Goal: Task Accomplishment & Management: Complete application form

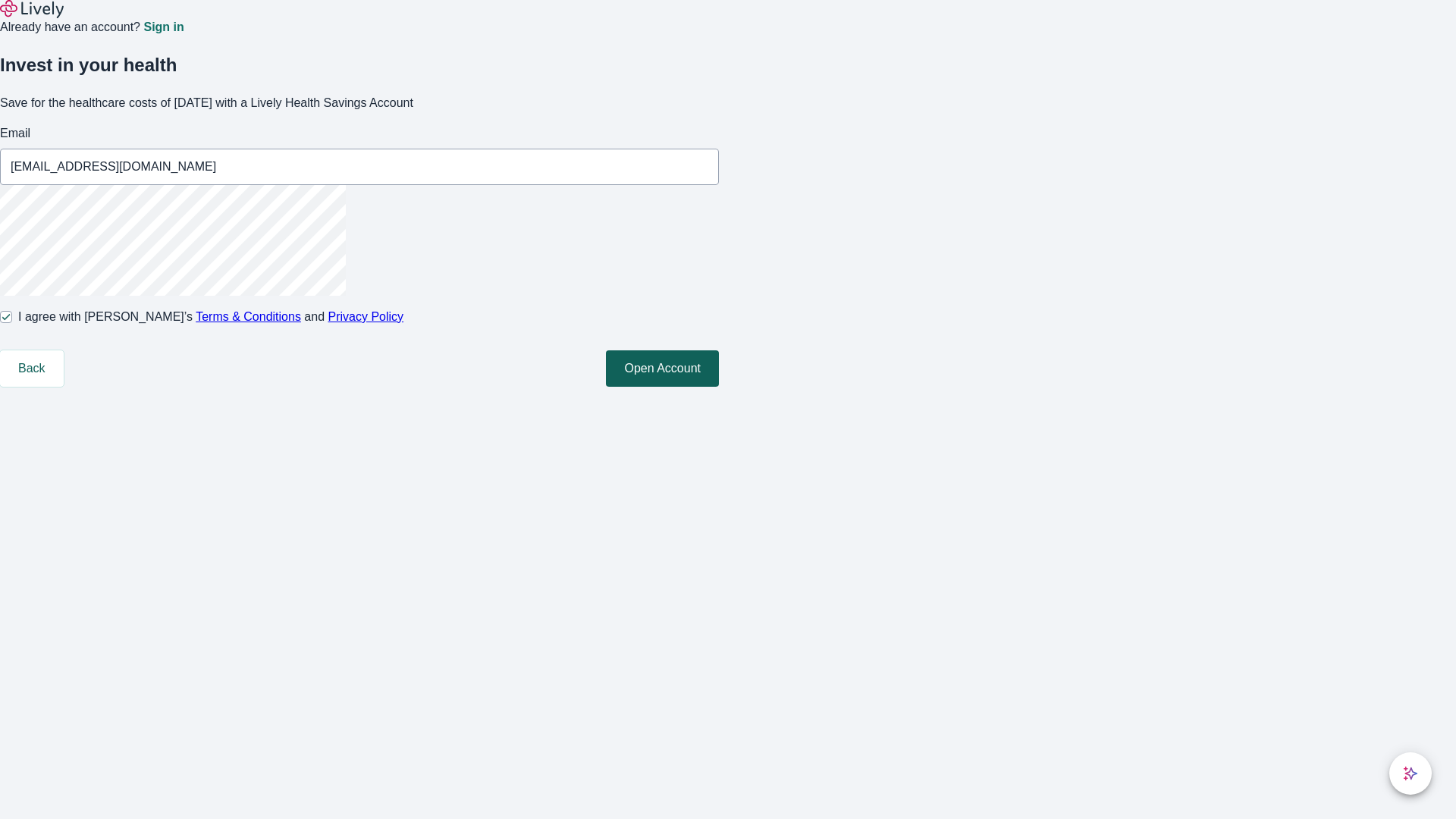
click at [719, 387] on button "Open Account" at bounding box center [662, 368] width 113 height 37
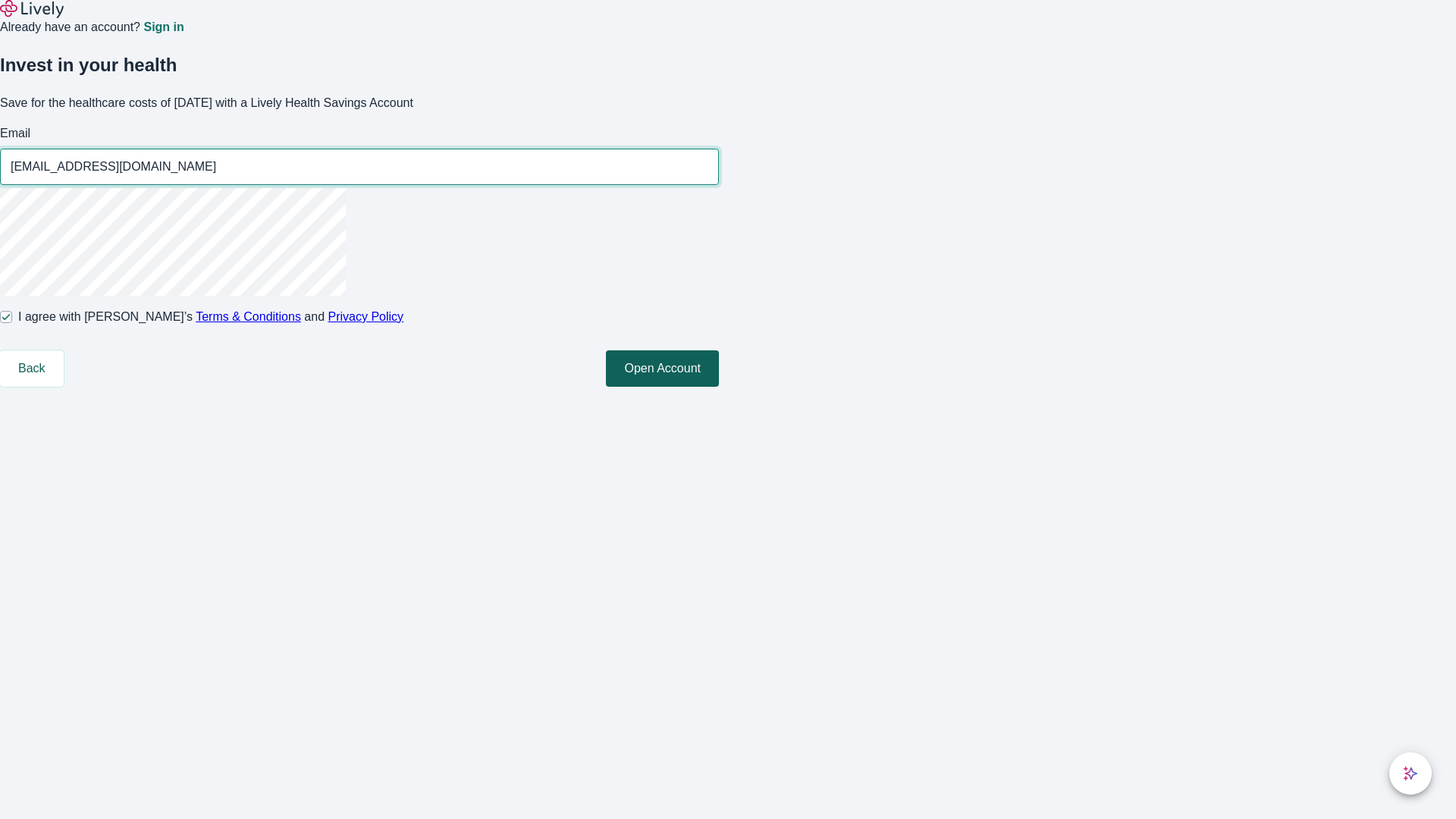
type input "Daisy_Hansen91250818071517@hotmail.com"
click at [12, 323] on input "I agree with Lively’s Terms & Conditions and Privacy Policy" at bounding box center [6, 317] width 12 height 12
checkbox input "false"
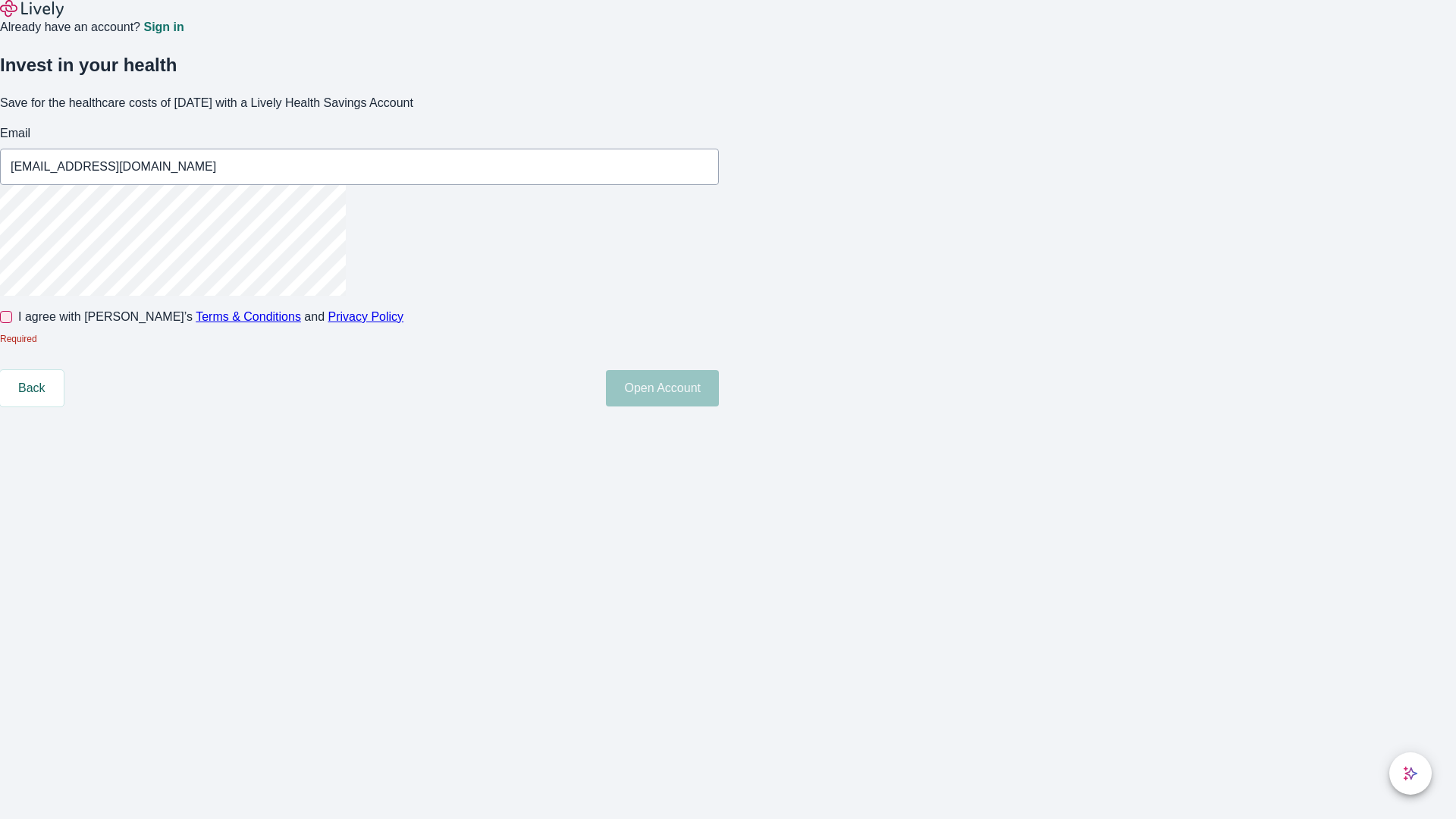
type input "Juliet_Hackett-Murphy13250818071517@gmail.com"
click at [12, 323] on input "I agree with Lively’s Terms & Conditions and Privacy Policy" at bounding box center [6, 317] width 12 height 12
checkbox input "true"
click at [719, 407] on button "Open Account" at bounding box center [662, 388] width 113 height 37
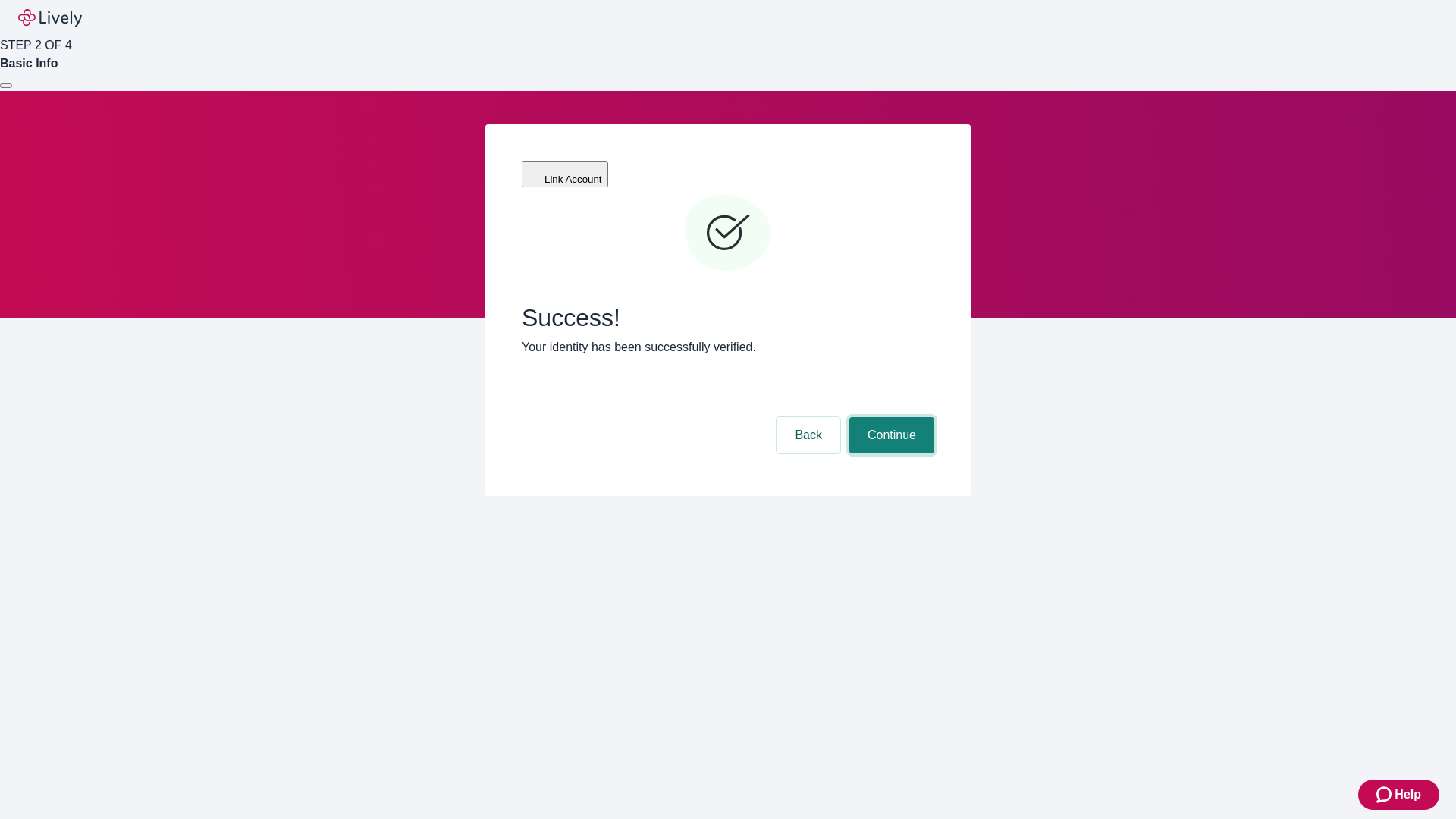
click at [890, 417] on button "Continue" at bounding box center [892, 435] width 85 height 37
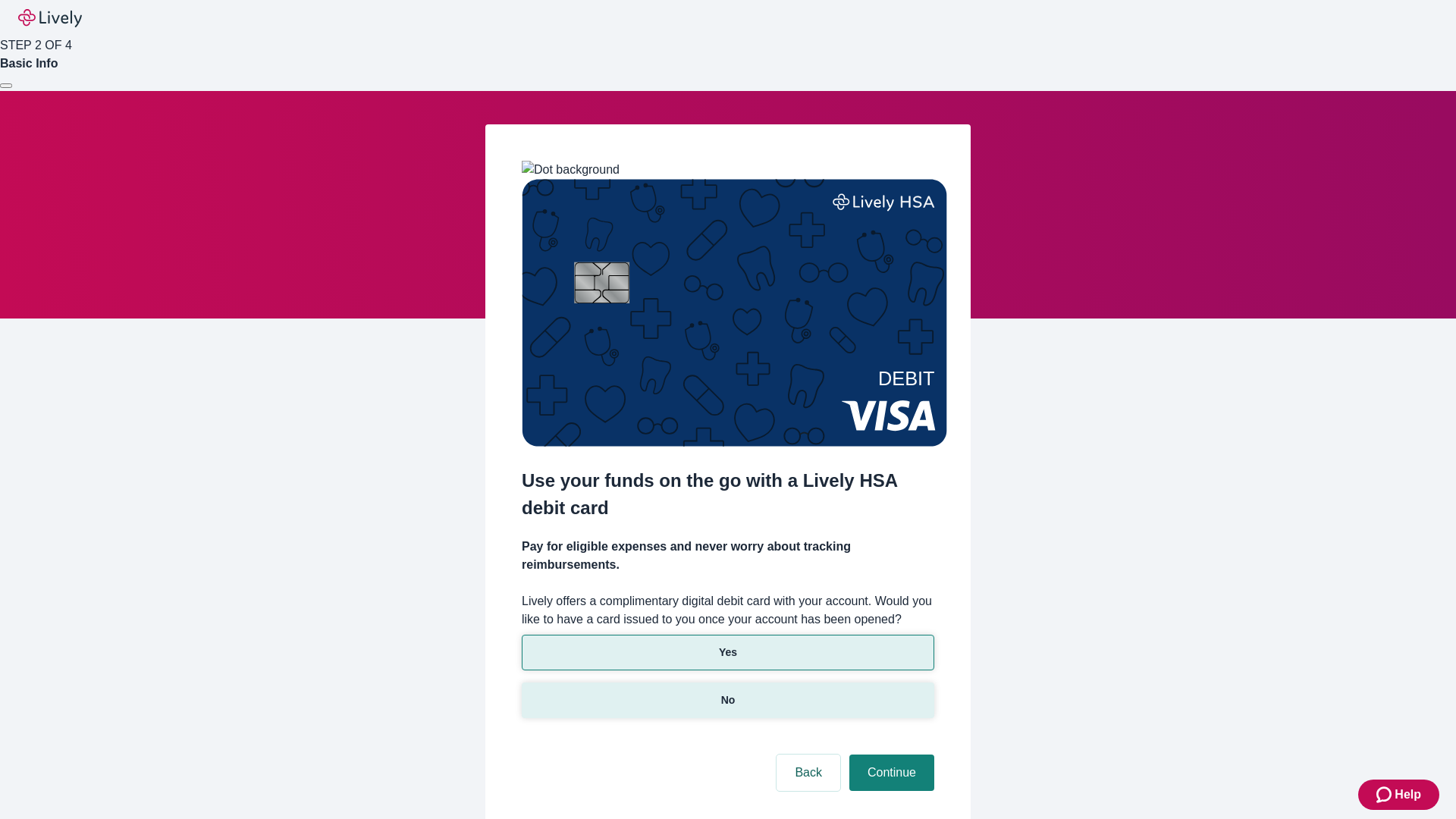
click at [727, 692] on p "No" at bounding box center [728, 700] width 14 height 16
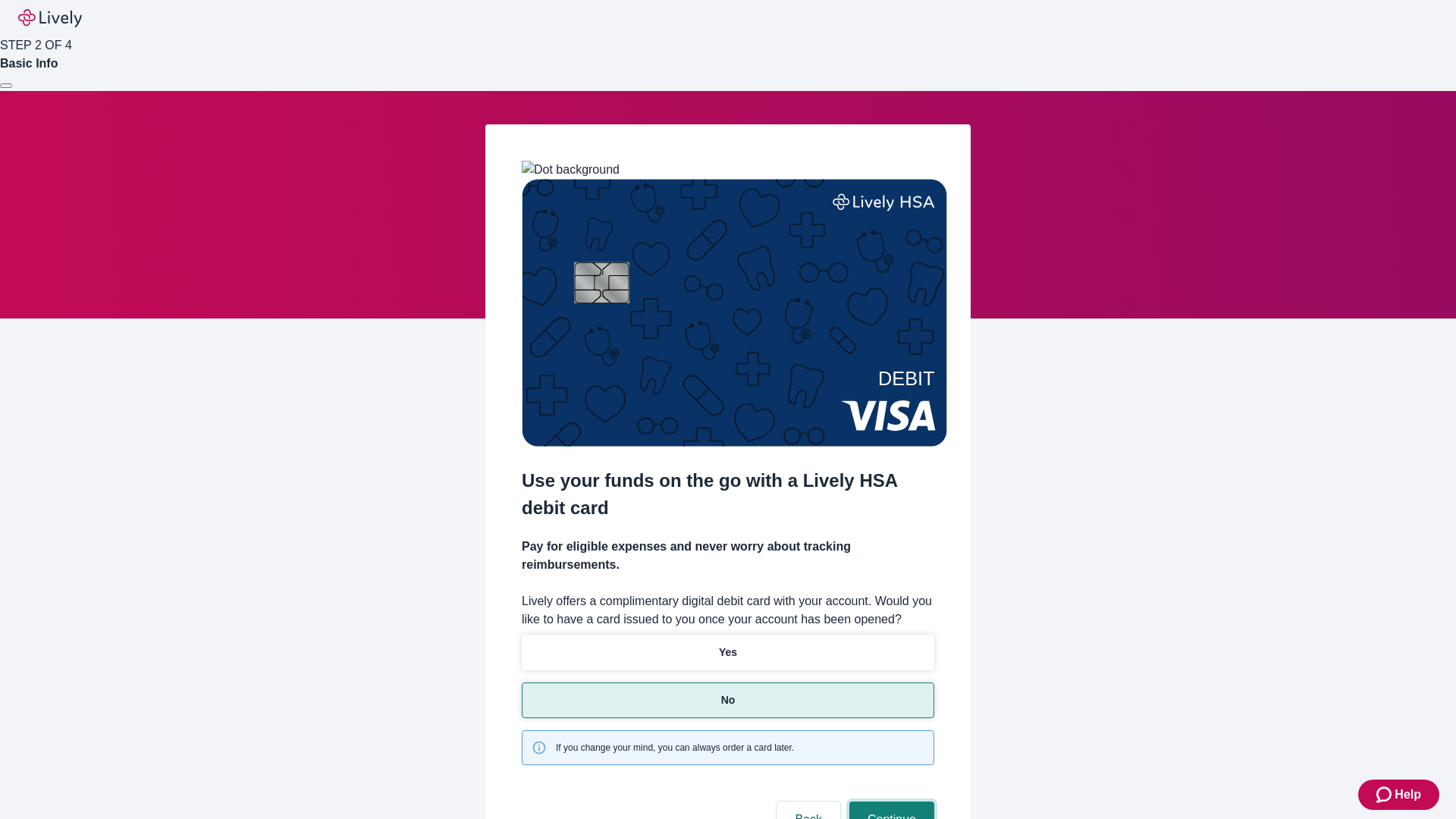
click at [890, 802] on button "Continue" at bounding box center [892, 820] width 85 height 37
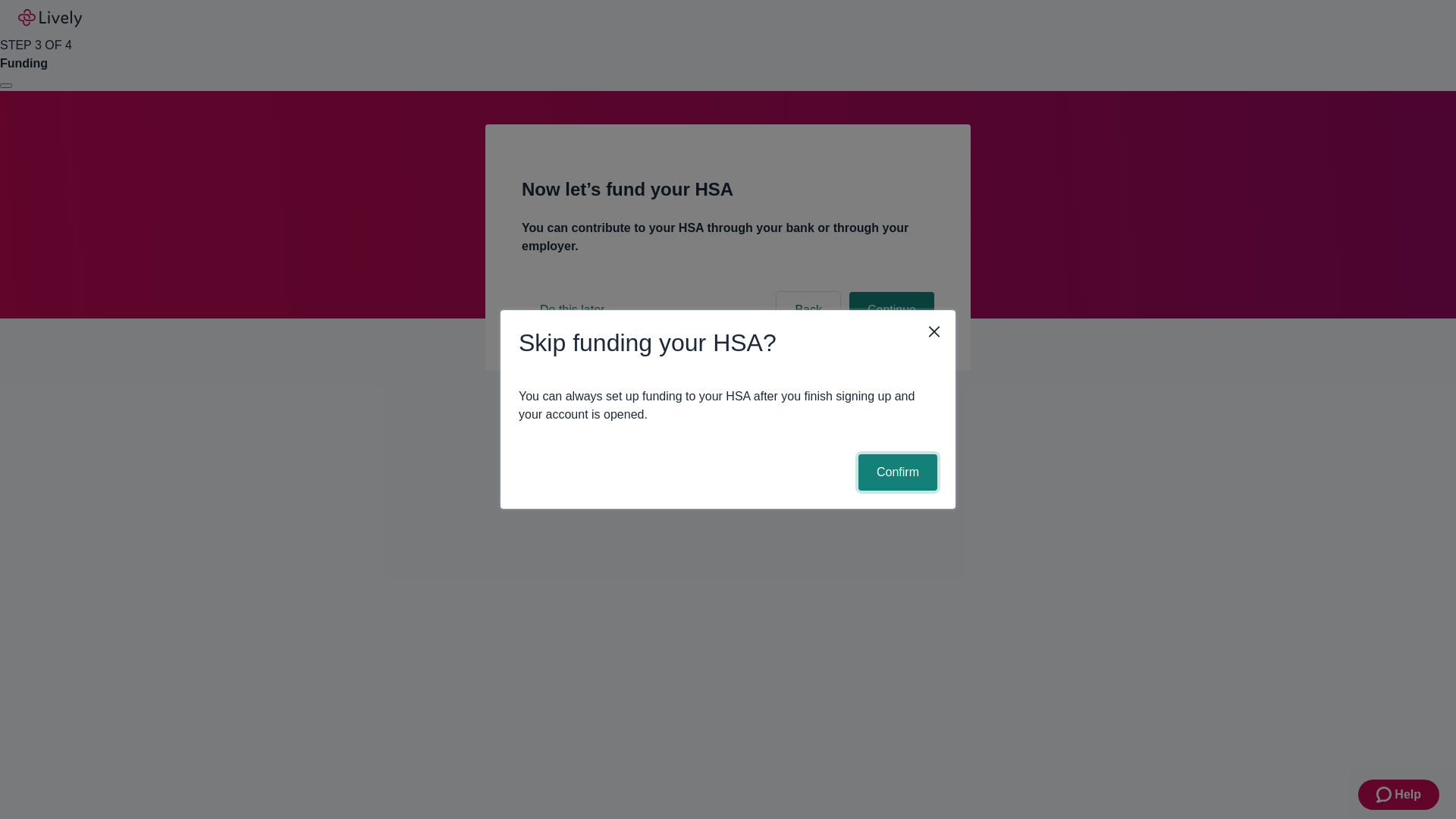
click at [896, 473] on button "Confirm" at bounding box center [898, 473] width 79 height 37
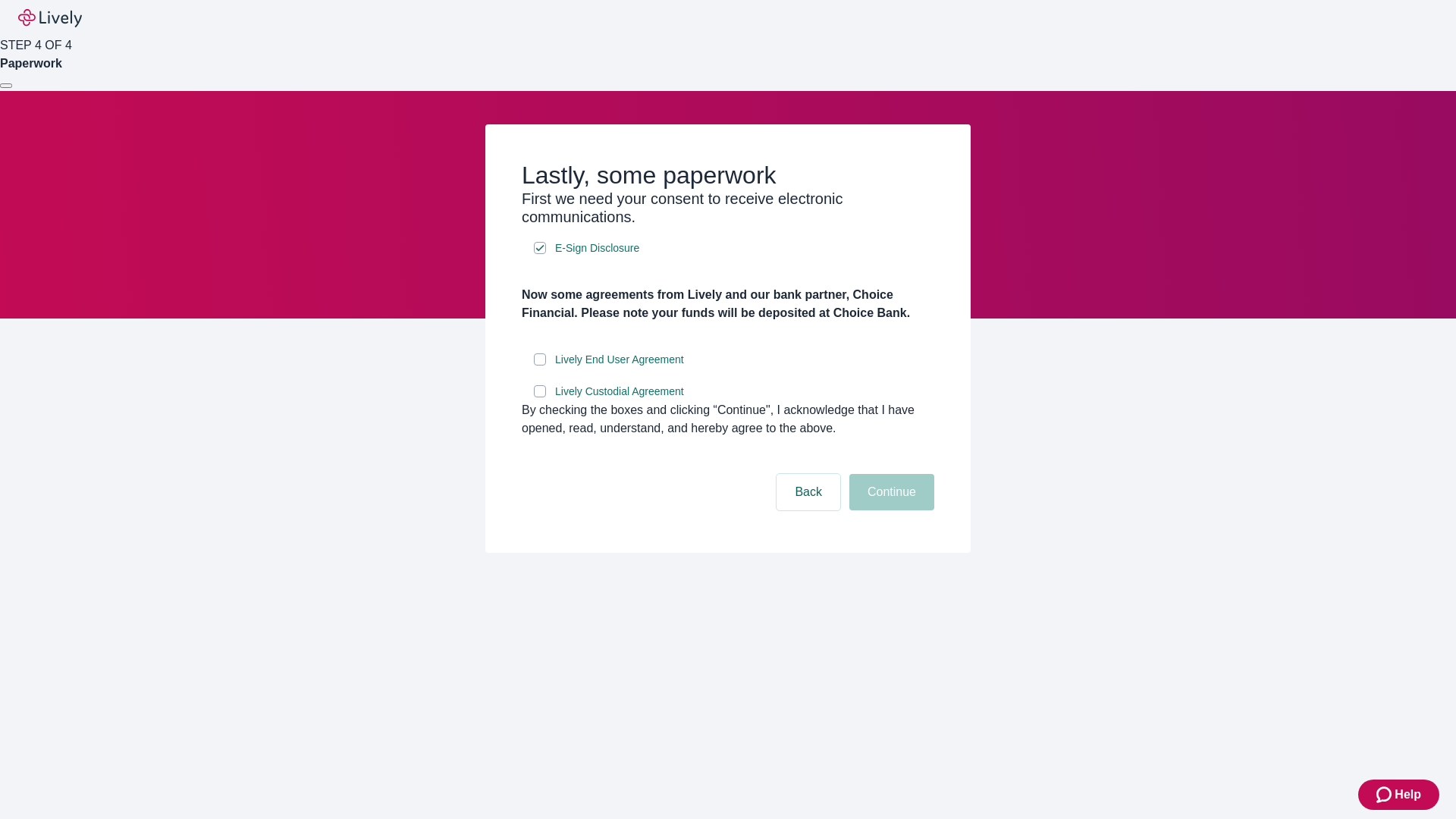
click at [540, 366] on input "Lively End User Agreement" at bounding box center [540, 359] width 12 height 12
checkbox input "true"
click at [540, 398] on input "Lively Custodial Agreement" at bounding box center [540, 391] width 12 height 12
checkbox input "true"
click at [890, 511] on button "Continue" at bounding box center [892, 492] width 85 height 37
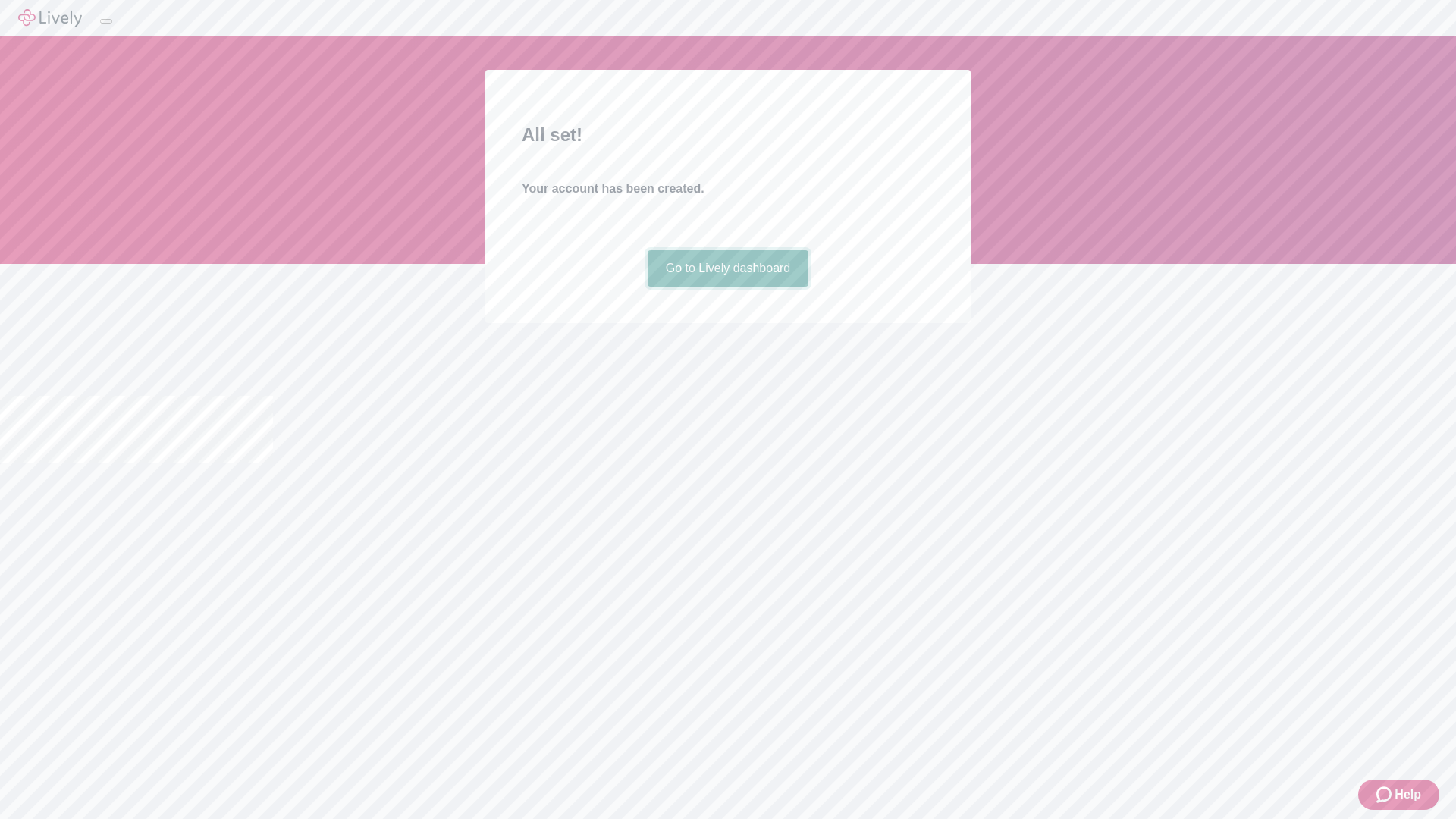
click at [727, 286] on link "Go to Lively dashboard" at bounding box center [728, 268] width 162 height 37
